Goal: Transaction & Acquisition: Download file/media

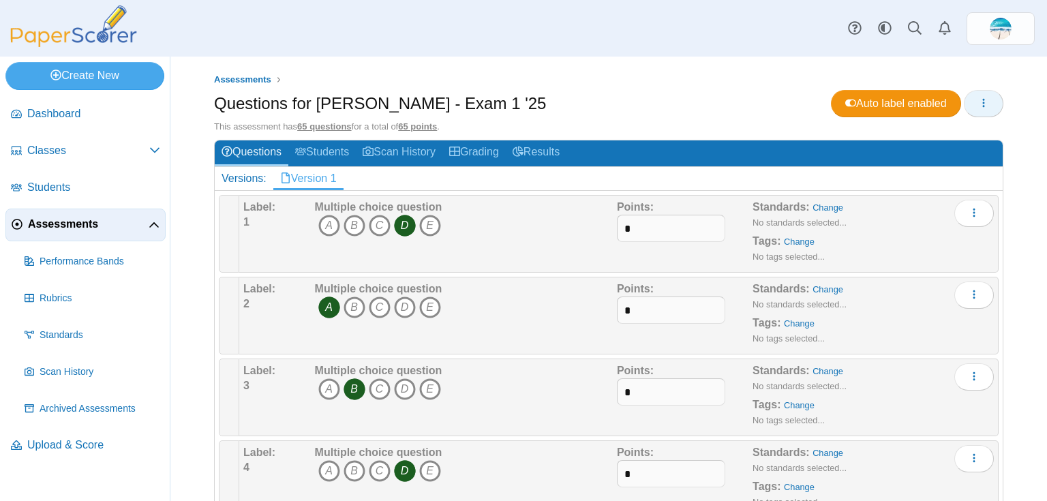
click at [983, 108] on button "button" at bounding box center [984, 103] width 40 height 27
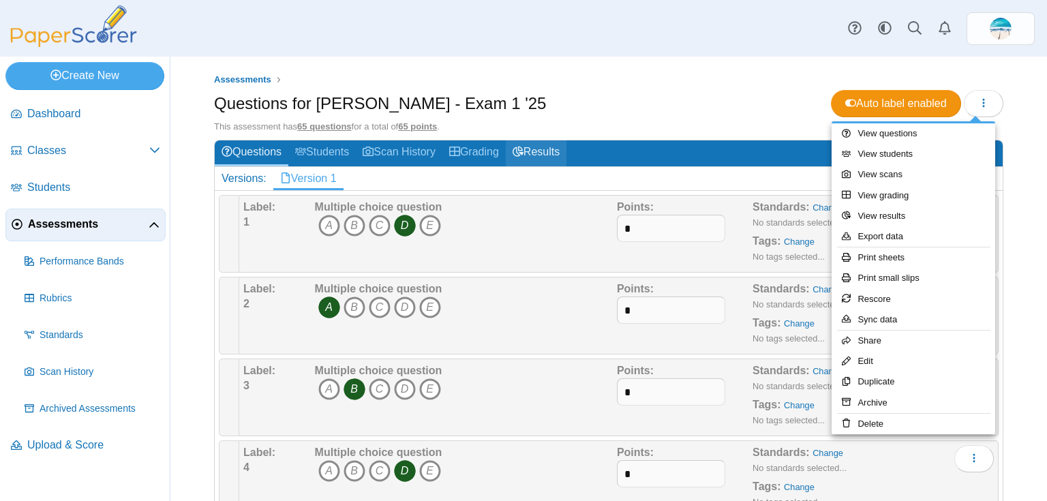
click at [551, 147] on link "Results" at bounding box center [536, 152] width 61 height 25
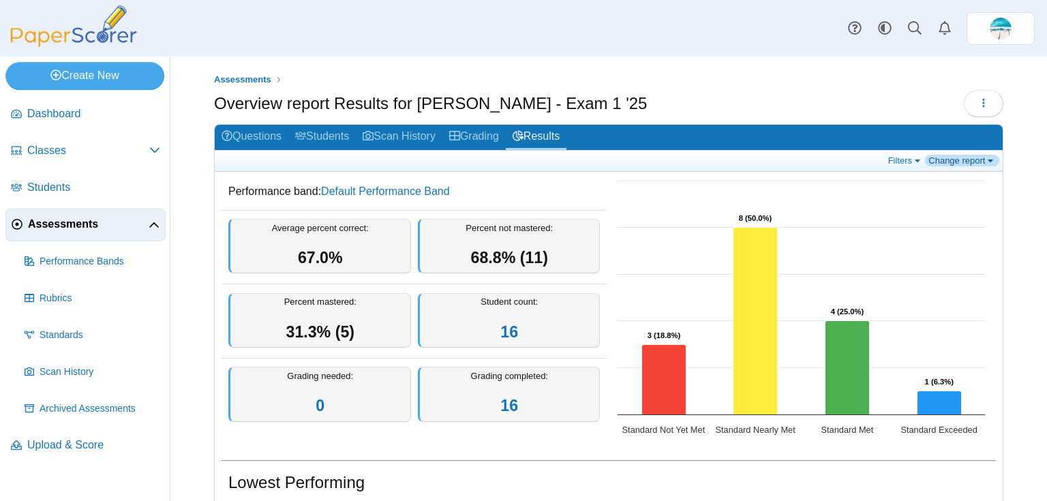
click at [986, 155] on link "Change report" at bounding box center [962, 161] width 74 height 12
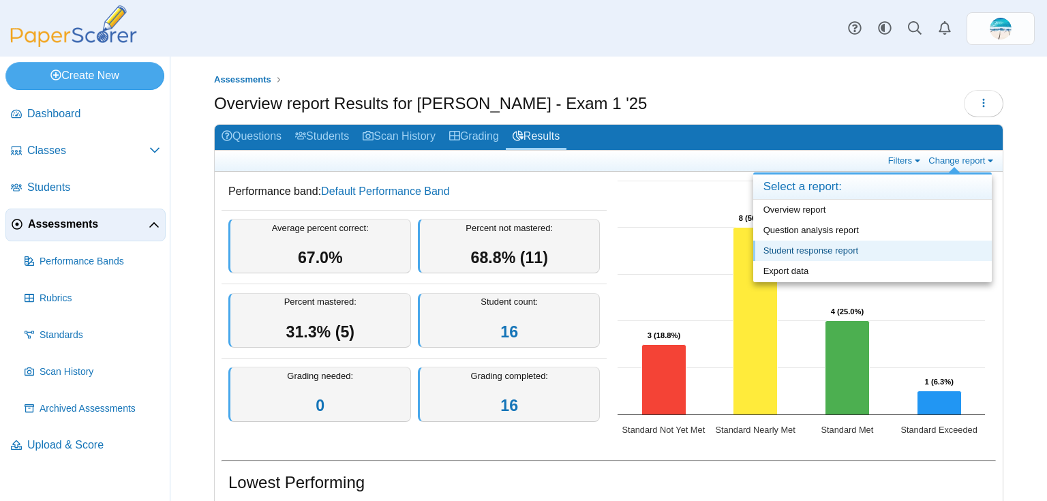
click at [889, 243] on link "Student response report" at bounding box center [872, 251] width 239 height 20
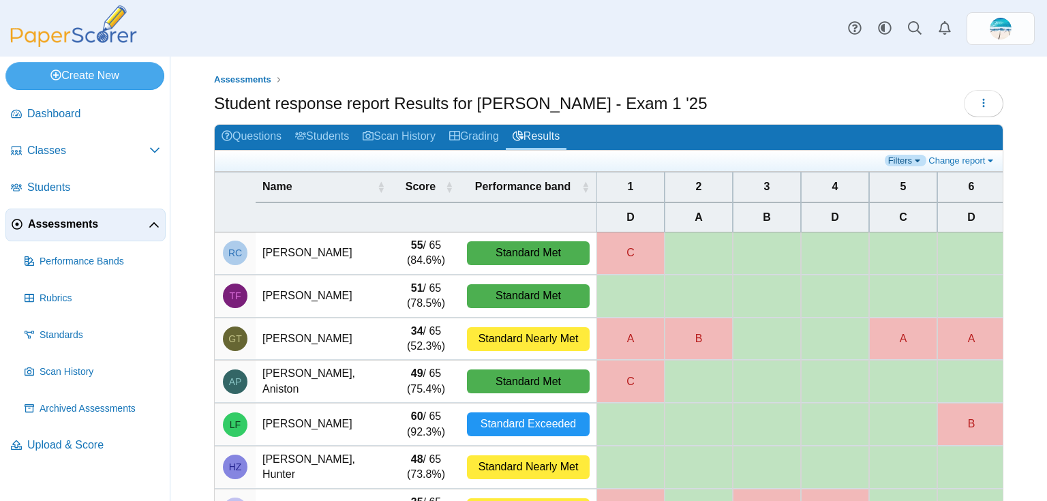
click at [892, 155] on link "Filters" at bounding box center [906, 161] width 42 height 12
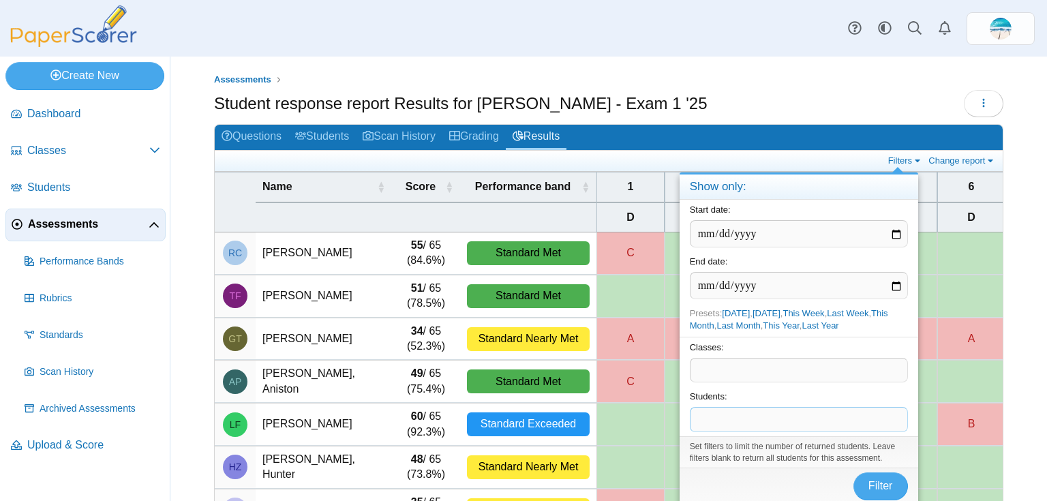
click at [781, 425] on span at bounding box center [799, 419] width 217 height 23
click at [892, 488] on span "Filter" at bounding box center [881, 487] width 25 height 12
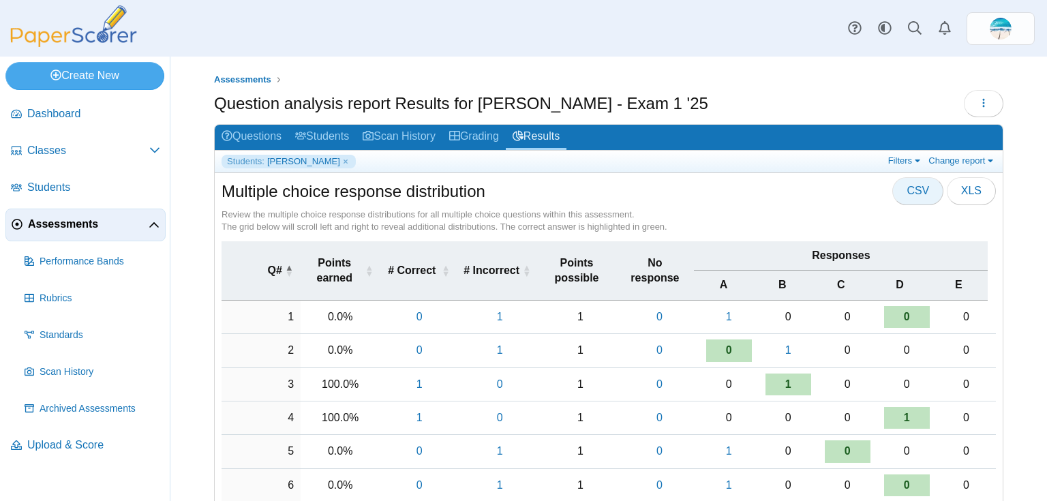
click at [929, 189] on button "CSV" at bounding box center [918, 190] width 51 height 27
